Goal: Information Seeking & Learning: Learn about a topic

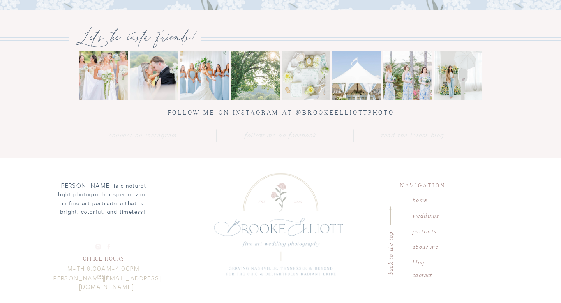
scroll to position [1494, 0]
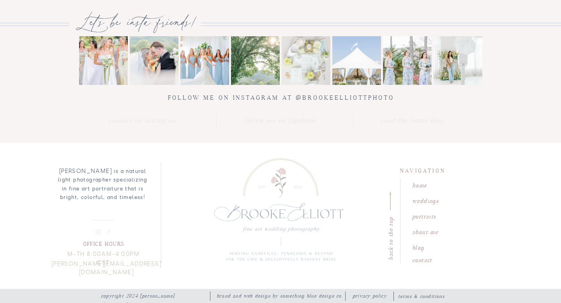
click at [422, 201] on nav "weddings" at bounding box center [434, 199] width 44 height 7
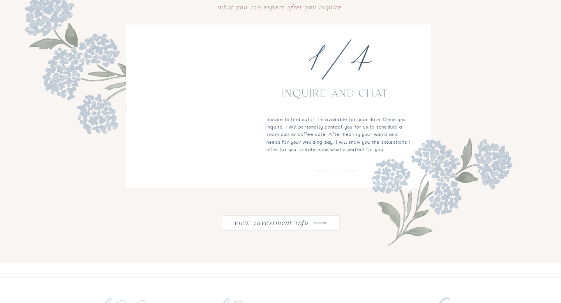
scroll to position [872, 0]
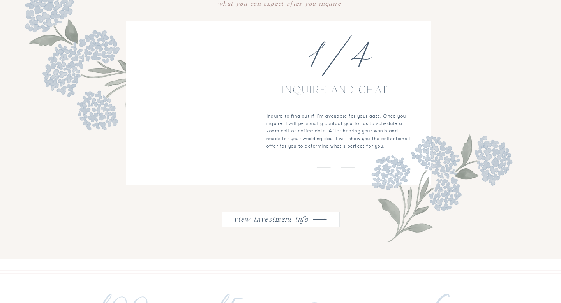
click at [290, 220] on nav "view investment info" at bounding box center [271, 218] width 79 height 10
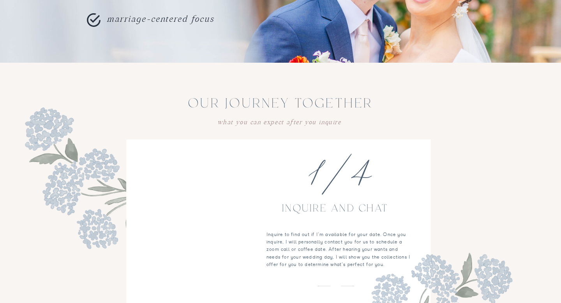
scroll to position [732, 0]
